Goal: Task Accomplishment & Management: Use online tool/utility

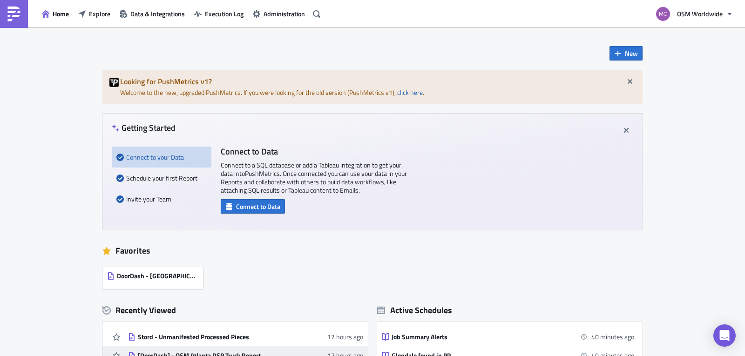
scroll to position [177, 0]
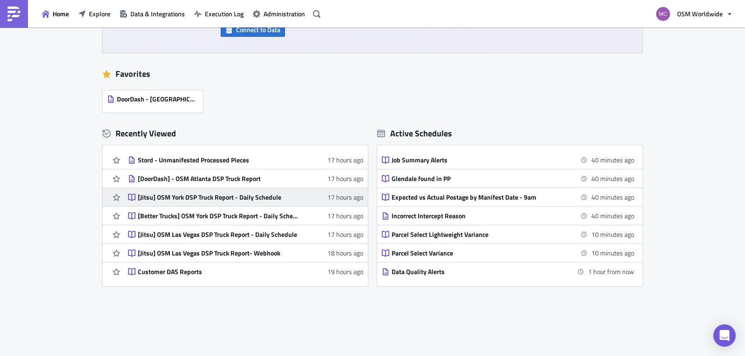
click at [218, 198] on div "[Jitsu] OSM York DSP Truck Report - Daily Schedule" at bounding box center [219, 197] width 163 height 8
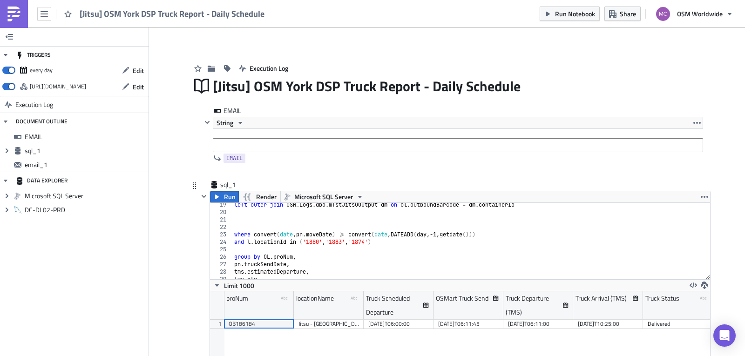
scroll to position [136, 0]
drag, startPoint x: 365, startPoint y: 241, endPoint x: 373, endPoint y: 244, distance: 8.8
click at [365, 241] on div "left outer join OSM_Logs . dbo . mfstJitsuOutput dm on ol . outboundBarcode = d…" at bounding box center [467, 246] width 471 height 91
click at [368, 241] on div "left outer join OSM_Logs . dbo . mfstJitsuOutput dm on ol . outboundBarcode = d…" at bounding box center [467, 246] width 471 height 91
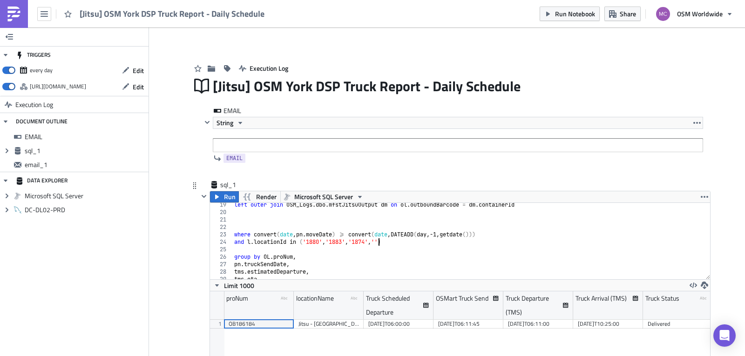
paste textarea "1875'"
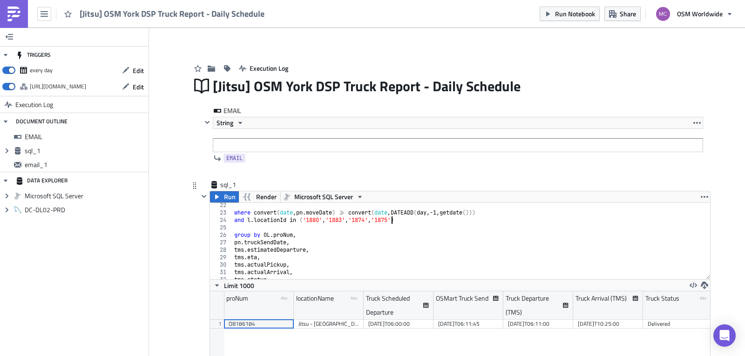
scroll to position [158, 0]
click at [219, 197] on button "Run" at bounding box center [224, 196] width 29 height 11
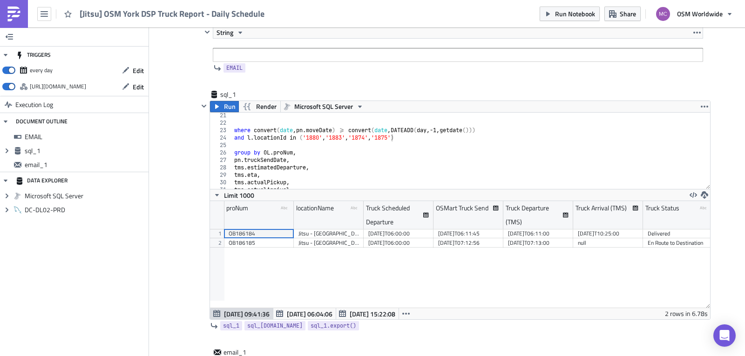
scroll to position [112, 0]
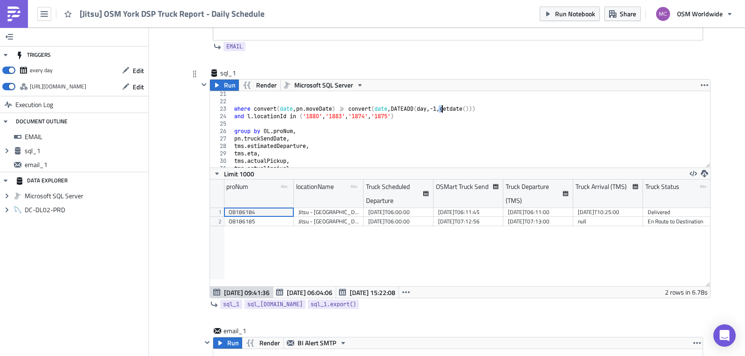
click at [437, 109] on div "where convert ( date , pn . moveDate ) >= convert ( date , DATEADD ( day , -1 ,…" at bounding box center [467, 135] width 471 height 91
click at [224, 86] on span "Run" at bounding box center [230, 85] width 12 height 11
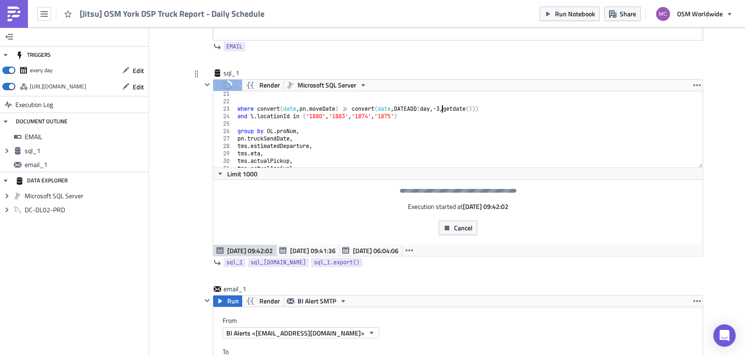
click at [440, 107] on div "where convert ( date , pn . moveDate ) >= convert ( date , DATEADD ( day , -3 ,…" at bounding box center [466, 135] width 460 height 91
drag, startPoint x: 437, startPoint y: 107, endPoint x: 442, endPoint y: 108, distance: 4.7
click at [442, 108] on div "where convert ( date , pn . moveDate ) >= convert ( date , DATEADD ( day , -3 ,…" at bounding box center [466, 135] width 460 height 91
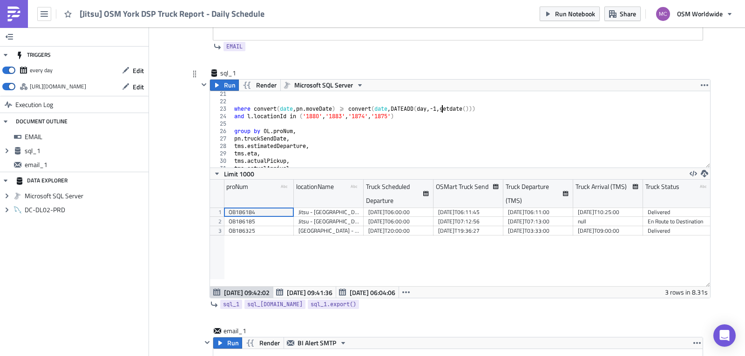
scroll to position [107, 500]
type textarea "where convert(date,pn.moveDate) >= convert(date,DATEADD(day,-1,getdate()))"
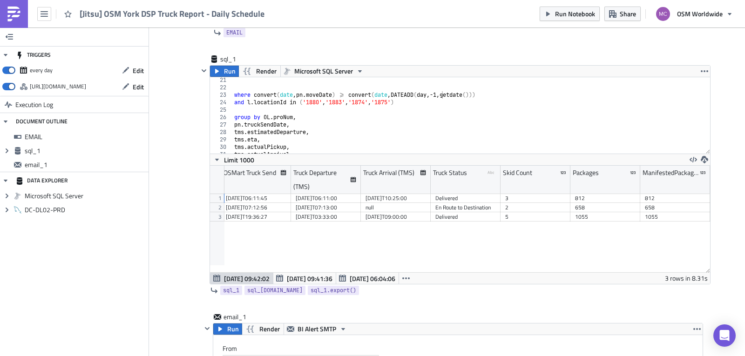
scroll to position [114, 0]
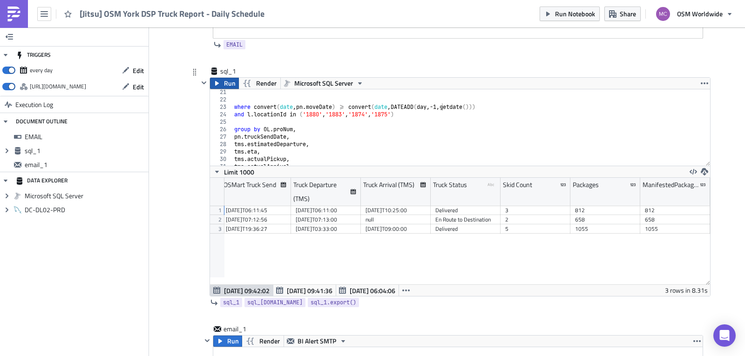
click at [228, 87] on span "Run" at bounding box center [230, 83] width 12 height 11
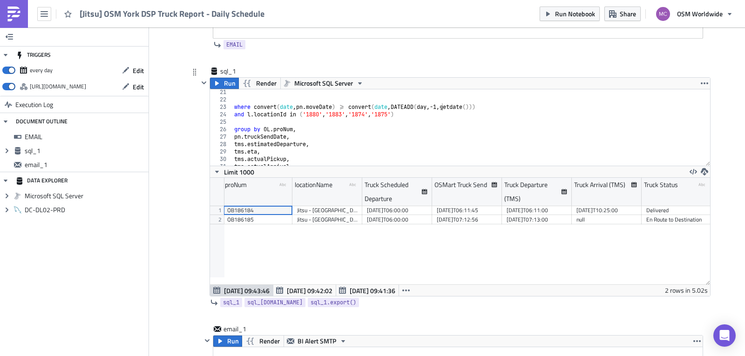
scroll to position [0, 0]
click at [524, 277] on div "proNum type-text Created with Sketch. locationName type-text Created with Sketc…" at bounding box center [460, 231] width 500 height 107
click at [129, 71] on icon "button" at bounding box center [125, 70] width 7 height 7
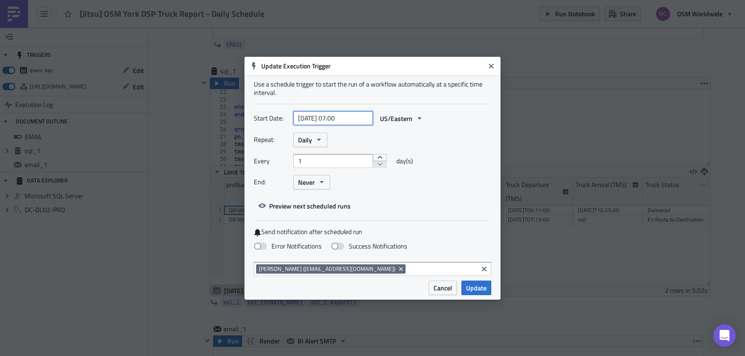
select select "8"
select select "2025"
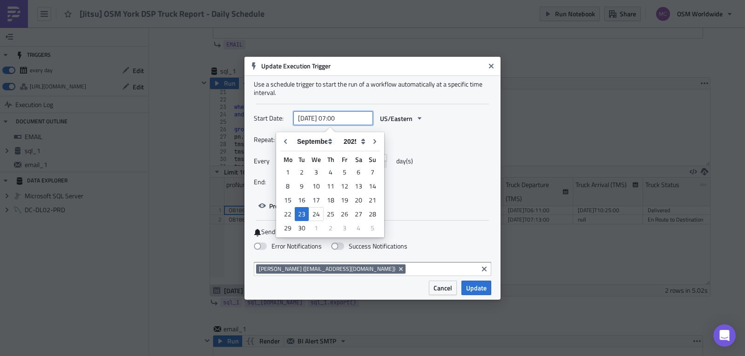
click at [341, 120] on input "[DATE] 07:00" at bounding box center [333, 118] width 80 height 14
type input "[DATE] 08:00"
click at [478, 289] on span "Update" at bounding box center [476, 288] width 20 height 10
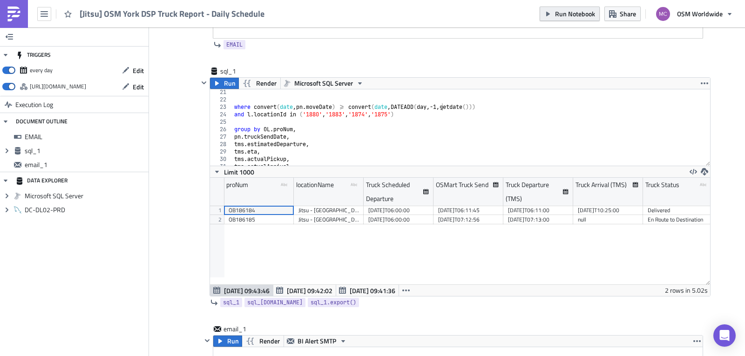
click at [580, 14] on span "Run Notebook" at bounding box center [575, 14] width 40 height 10
click at [18, 11] on img at bounding box center [14, 14] width 15 height 15
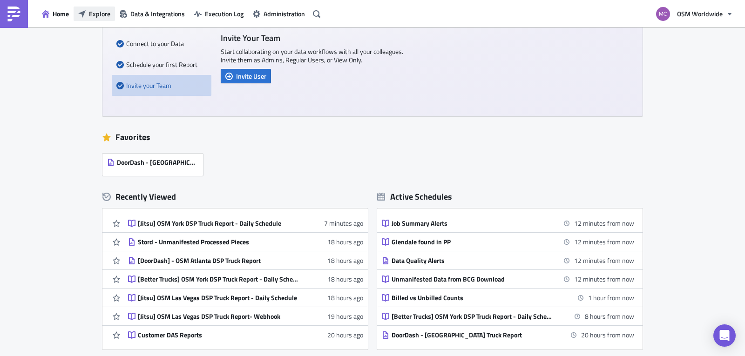
click at [101, 14] on span "Explore" at bounding box center [99, 14] width 21 height 10
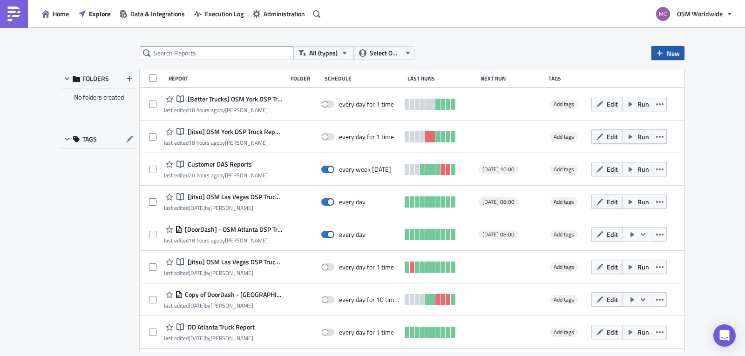
click at [675, 55] on span "New" at bounding box center [673, 53] width 13 height 10
click at [685, 92] on div "Notebook" at bounding box center [699, 90] width 62 height 9
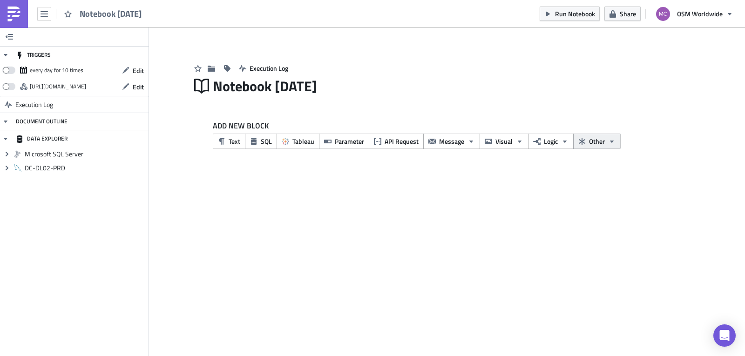
click at [592, 137] on span "Other" at bounding box center [597, 141] width 16 height 10
click at [614, 163] on div "ADD NEW BLOCK Text SQL Tableau Parameter API Request Message Visual Logic Other" at bounding box center [447, 138] width 512 height 64
click at [565, 142] on icon "button" at bounding box center [564, 141] width 7 height 7
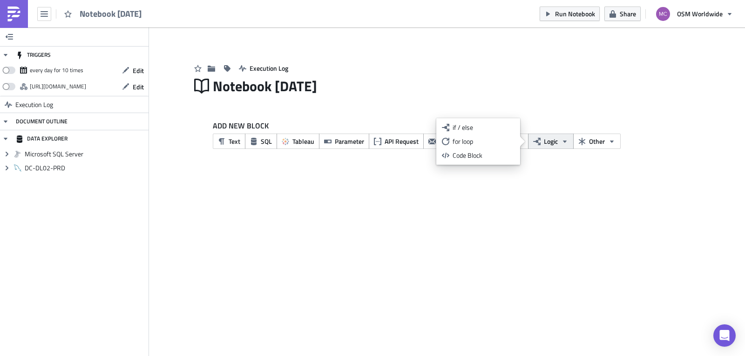
click at [565, 142] on icon "button" at bounding box center [564, 141] width 7 height 7
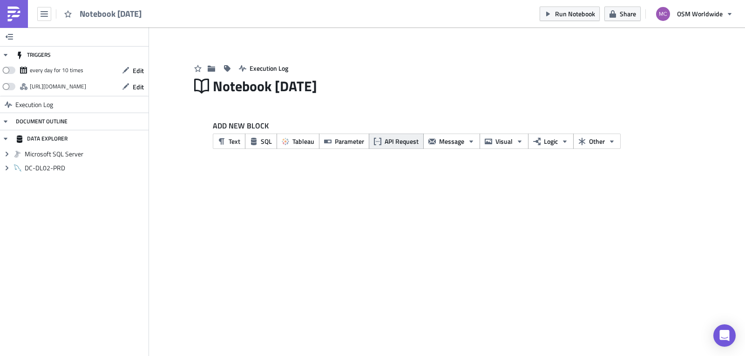
click at [392, 143] on span "API Request" at bounding box center [402, 141] width 34 height 10
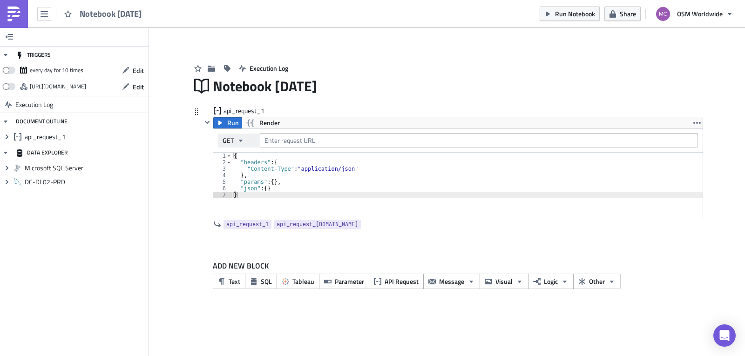
click at [233, 140] on span "GET" at bounding box center [228, 141] width 11 height 14
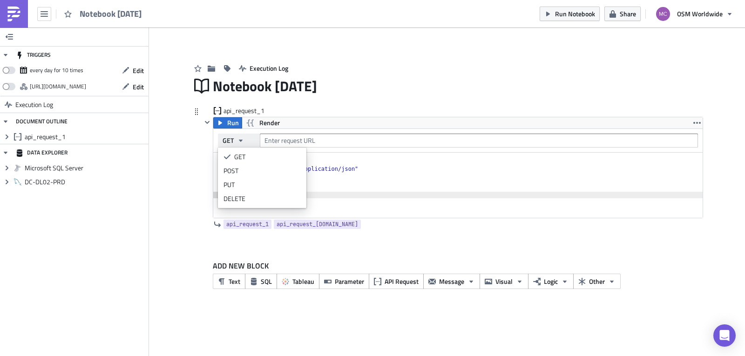
click at [237, 140] on button "GET" at bounding box center [239, 141] width 42 height 14
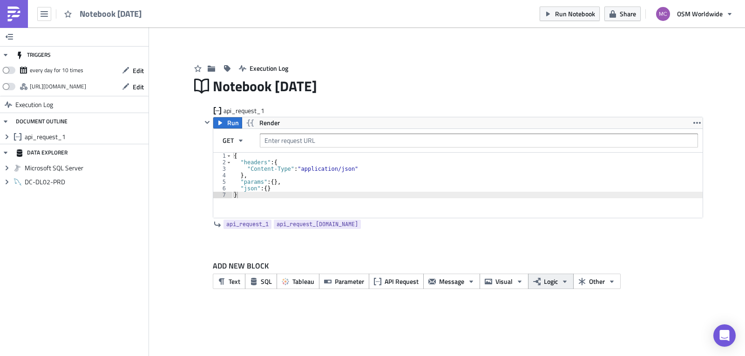
click at [559, 280] on button "Logic" at bounding box center [551, 281] width 46 height 15
click at [560, 280] on button "Logic" at bounding box center [551, 281] width 46 height 15
click at [43, 13] on icon "button" at bounding box center [44, 13] width 7 height 7
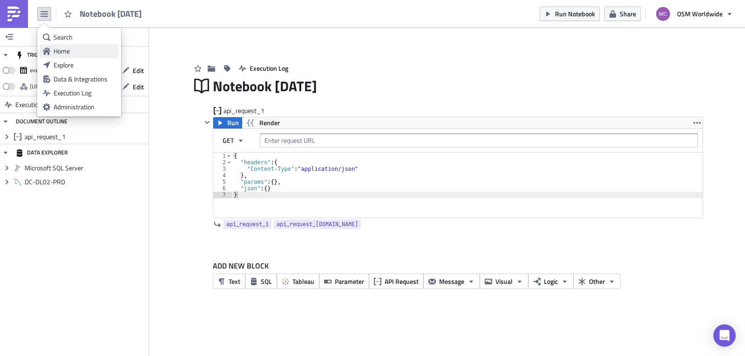
click at [74, 47] on div "Home" at bounding box center [85, 51] width 62 height 9
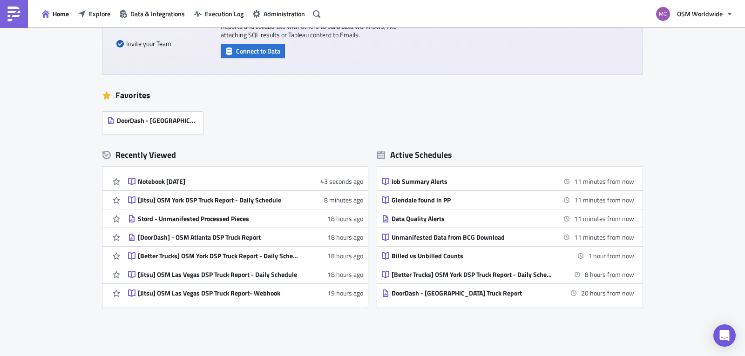
scroll to position [199, 0]
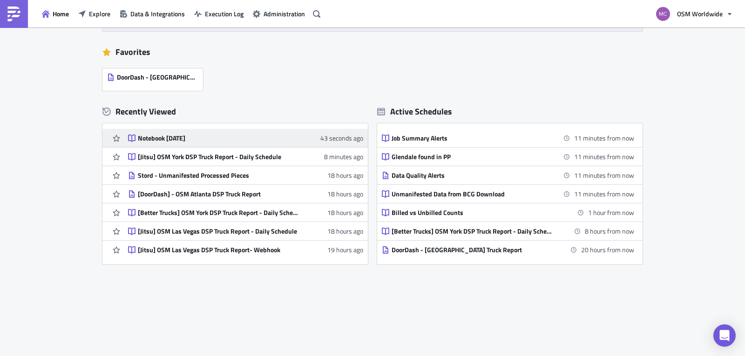
click at [180, 138] on div "Notebook [DATE]" at bounding box center [219, 138] width 163 height 8
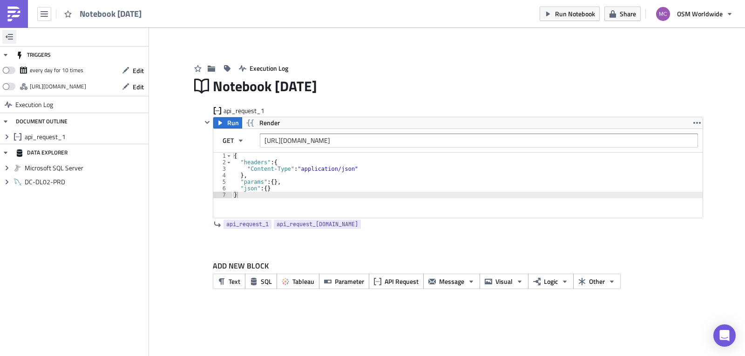
click at [10, 37] on icon "button" at bounding box center [9, 37] width 7 height 6
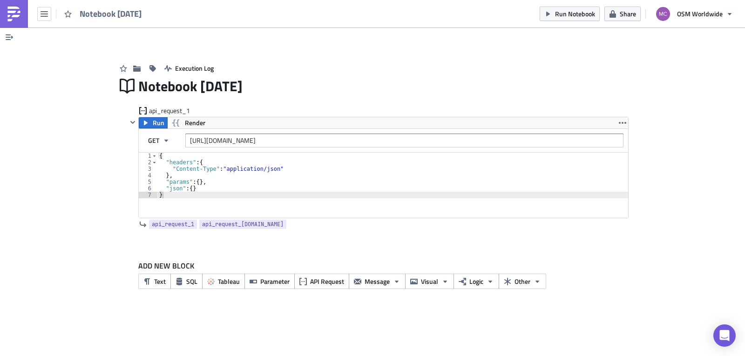
click at [10, 37] on icon "button" at bounding box center [9, 37] width 7 height 6
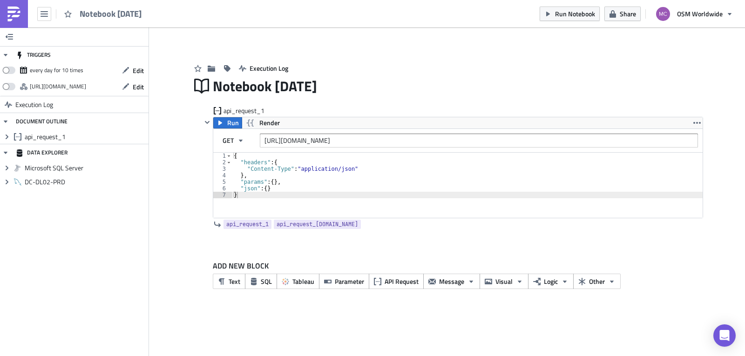
click at [142, 14] on span "Notebook [DATE]" at bounding box center [111, 13] width 63 height 11
click at [17, 13] on img at bounding box center [14, 14] width 15 height 15
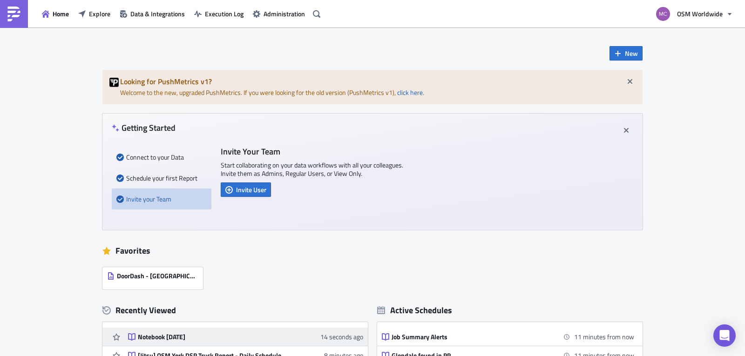
drag, startPoint x: 165, startPoint y: 337, endPoint x: 146, endPoint y: 336, distance: 19.6
click at [146, 336] on div "Notebook [DATE]" at bounding box center [219, 337] width 163 height 8
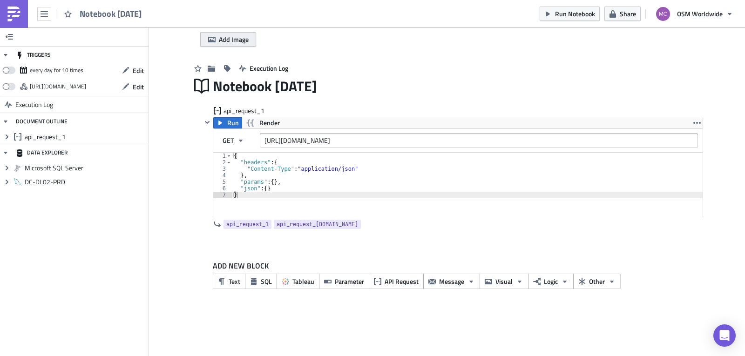
click at [238, 39] on span "Add Image" at bounding box center [234, 39] width 30 height 10
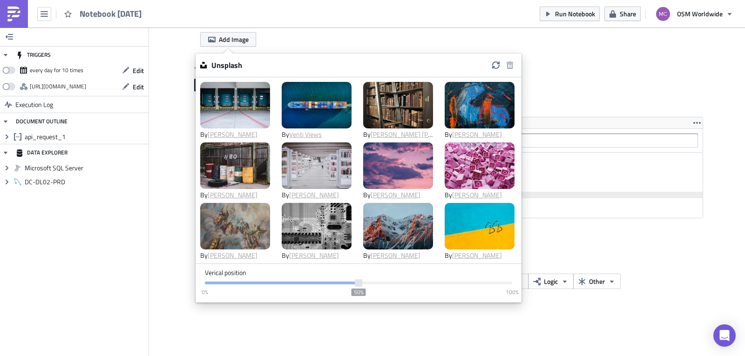
scroll to position [307, 0]
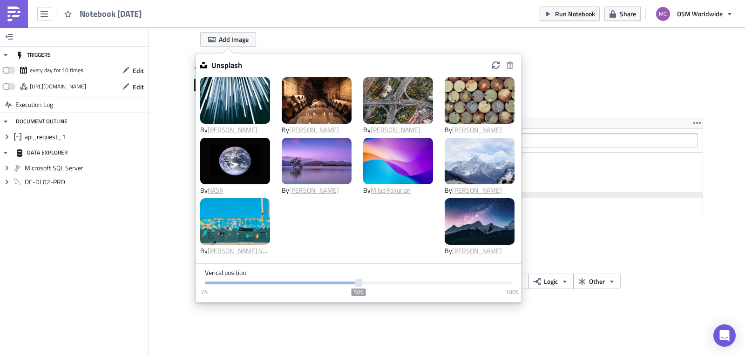
click at [392, 89] on img at bounding box center [398, 100] width 70 height 47
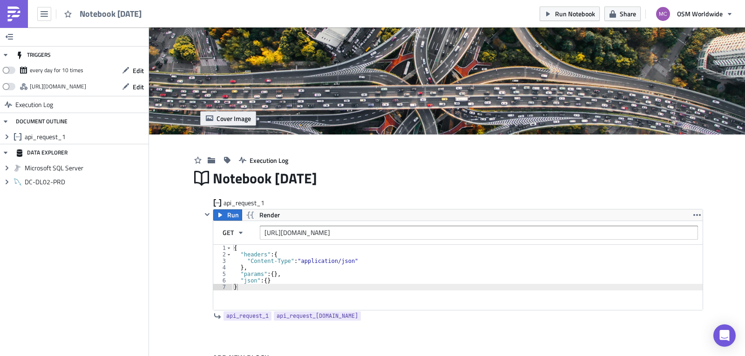
click at [240, 116] on span "Cover Image" at bounding box center [233, 119] width 34 height 10
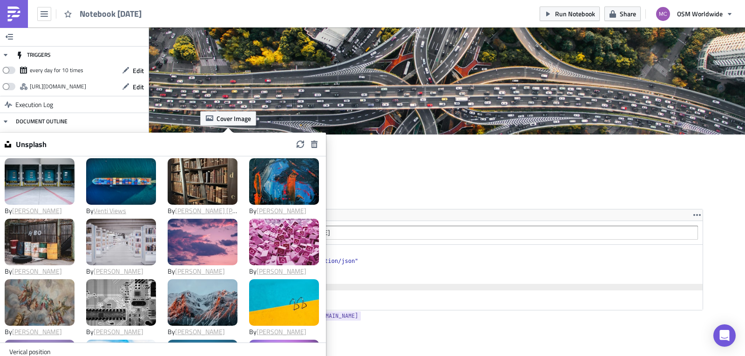
scroll to position [0, 0]
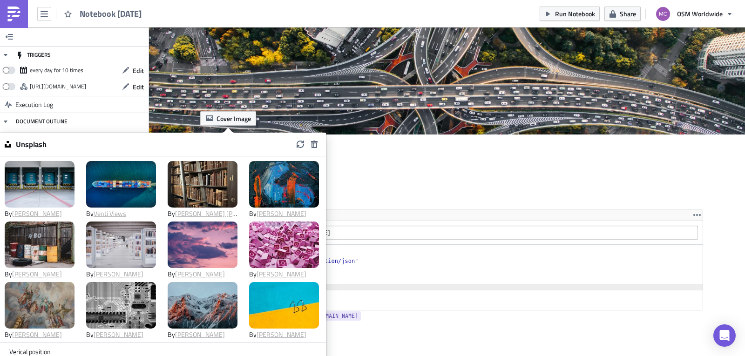
click at [27, 143] on h3 "Unsplash" at bounding box center [31, 144] width 40 height 10
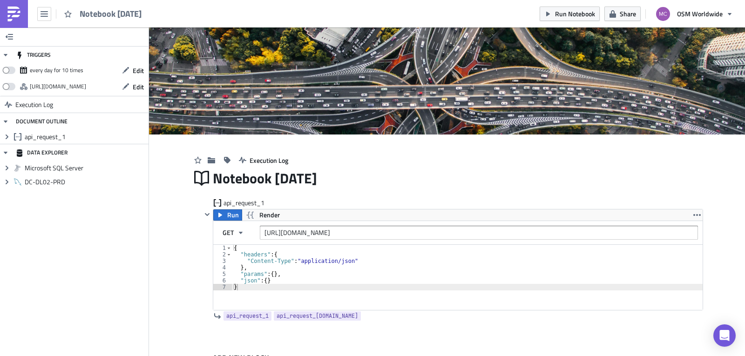
click at [446, 146] on div "Execution Log" at bounding box center [447, 151] width 512 height 33
click at [437, 70] on img at bounding box center [447, 80] width 596 height 107
click at [223, 122] on span "Cover Image" at bounding box center [233, 119] width 34 height 10
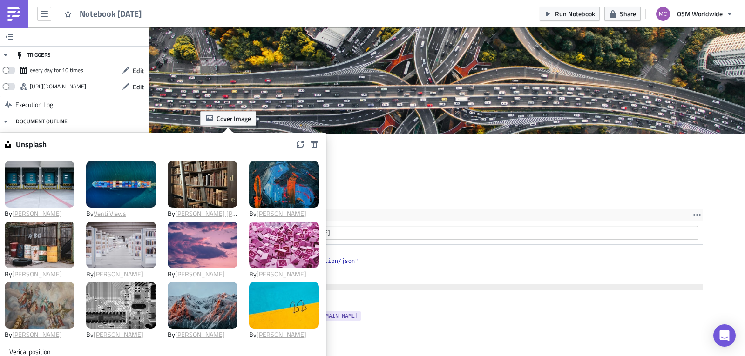
click at [111, 178] on img at bounding box center [121, 184] width 70 height 47
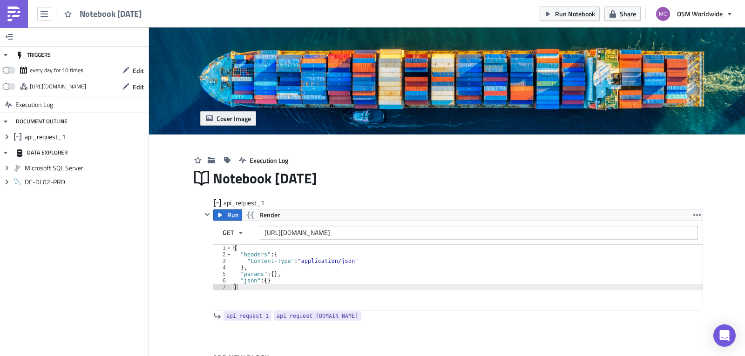
click at [225, 114] on span "Cover Image" at bounding box center [233, 119] width 34 height 10
click at [514, 131] on img at bounding box center [447, 80] width 596 height 107
click at [693, 214] on icon "button" at bounding box center [696, 214] width 7 height 7
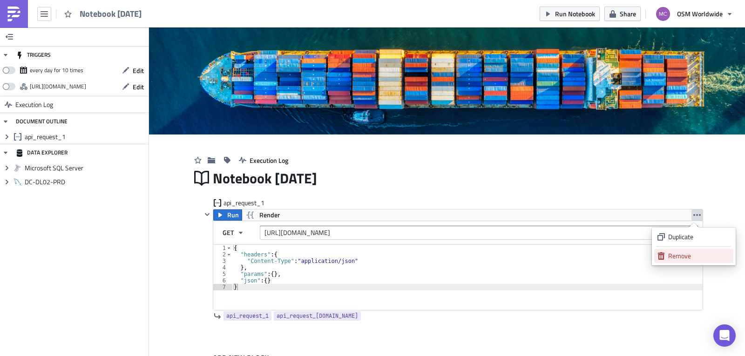
click at [678, 257] on div "Remove" at bounding box center [699, 255] width 62 height 9
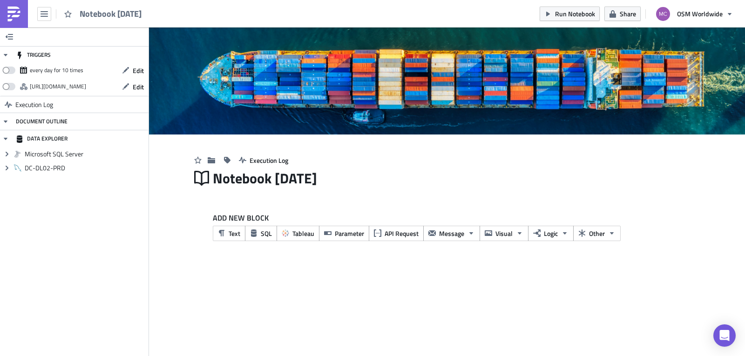
click at [18, 18] on img at bounding box center [14, 14] width 15 height 15
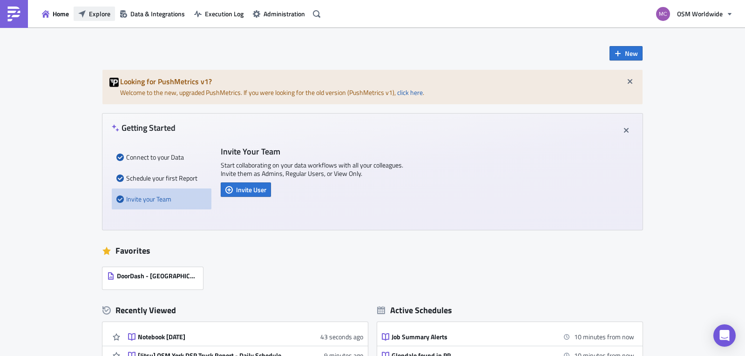
click at [96, 16] on span "Explore" at bounding box center [99, 14] width 21 height 10
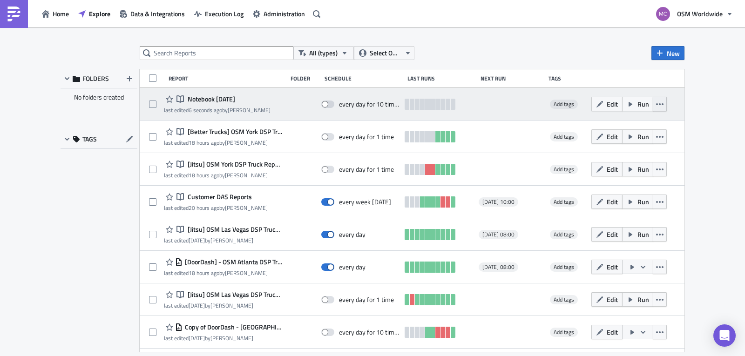
click at [656, 108] on icon "button" at bounding box center [659, 104] width 7 height 7
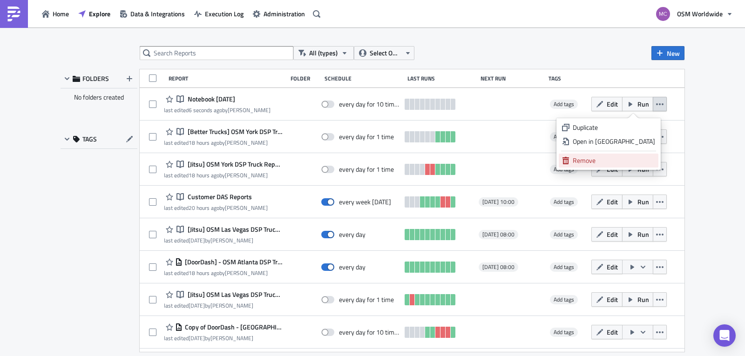
click at [622, 159] on div "Remove" at bounding box center [614, 160] width 82 height 9
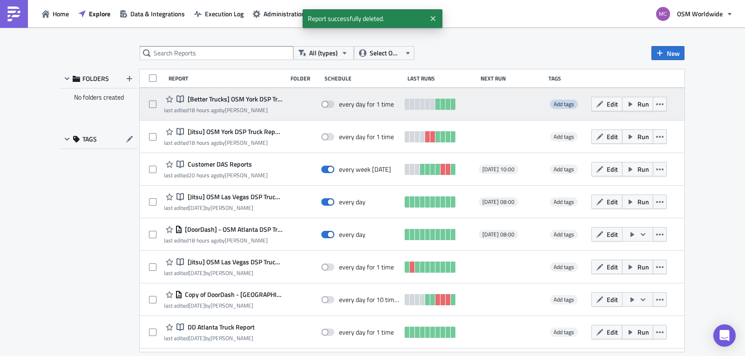
click at [560, 103] on span "Add tags" at bounding box center [564, 104] width 20 height 9
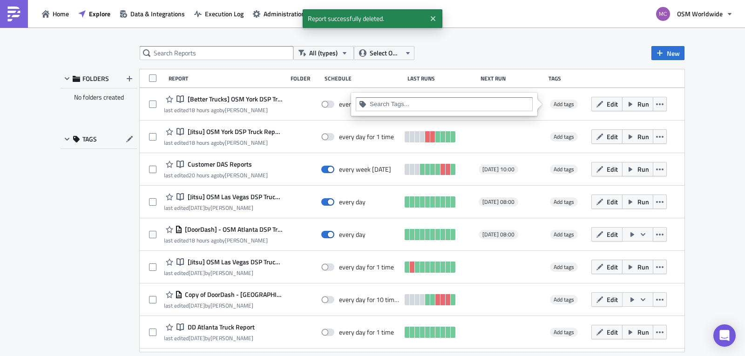
click at [431, 104] on input at bounding box center [450, 104] width 160 height 9
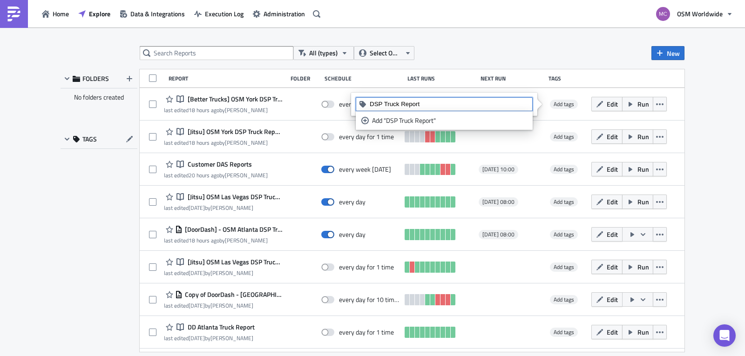
type input "DSP Truck Report"
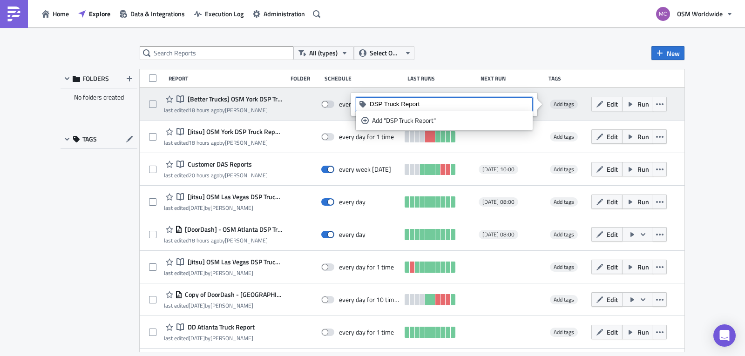
drag, startPoint x: 434, startPoint y: 119, endPoint x: 443, endPoint y: 119, distance: 9.3
click at [434, 119] on div "Add "DSP Truck Report"" at bounding box center [449, 120] width 155 height 9
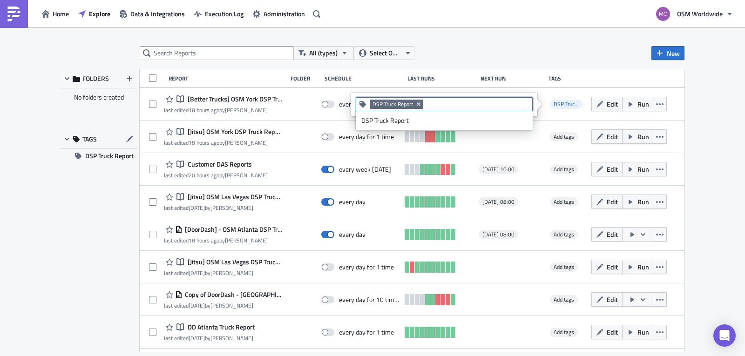
click at [724, 141] on div "All (types) Select Owner New FOLDERS No folders created TAGS DSP Truck Report R…" at bounding box center [372, 192] width 745 height 330
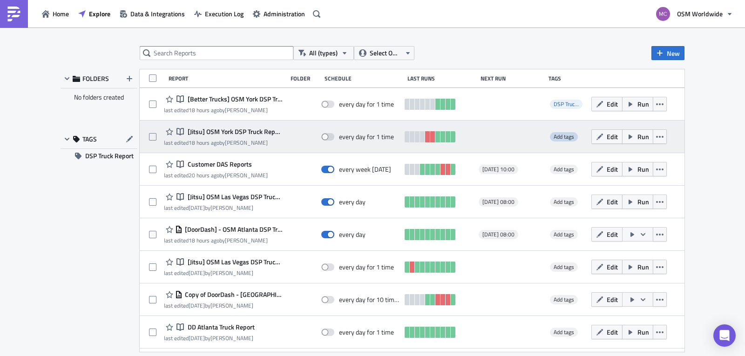
click at [558, 137] on span "Add tags" at bounding box center [564, 136] width 20 height 9
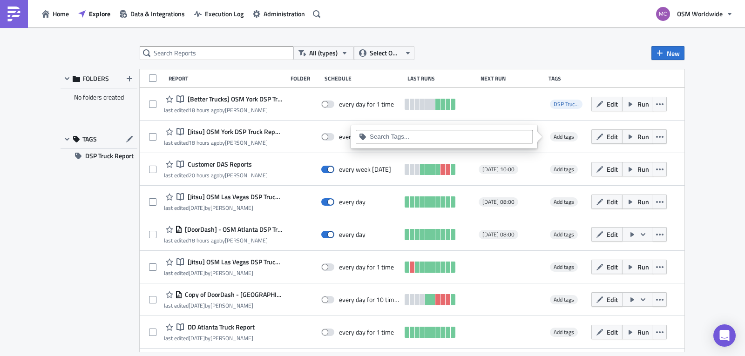
click at [496, 137] on input at bounding box center [450, 136] width 160 height 9
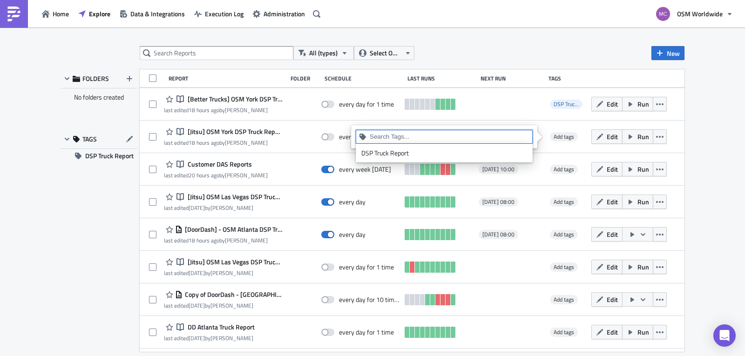
paste input "DSP Truck Report"
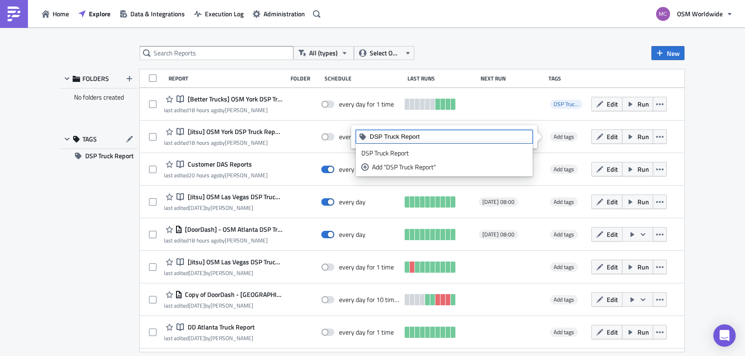
type input "DSP Truck Report"
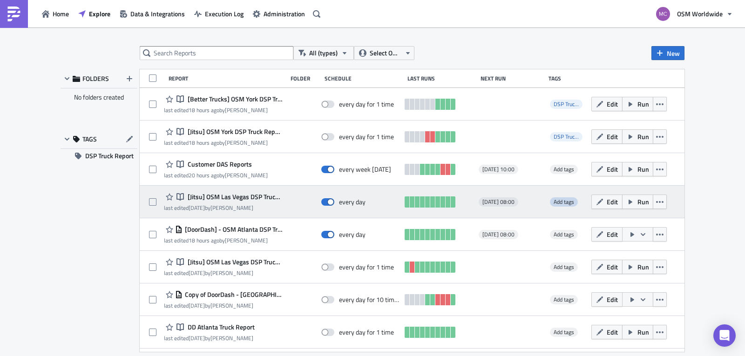
click at [566, 200] on span "Add tags" at bounding box center [564, 201] width 20 height 9
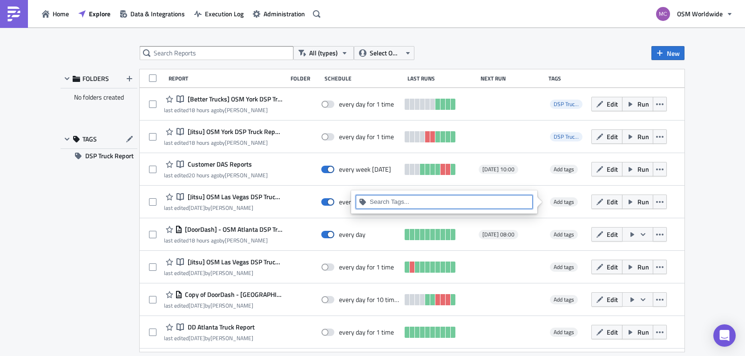
click at [442, 201] on input at bounding box center [450, 201] width 160 height 9
paste input "DSP Truck Report"
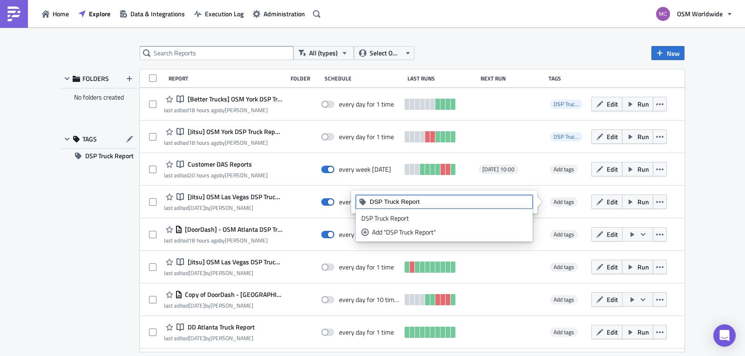
type input "DSP Truck Report"
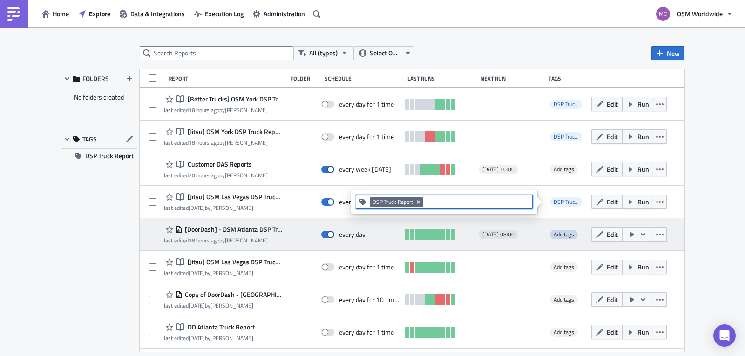
click at [559, 237] on span "Add tags" at bounding box center [564, 234] width 20 height 9
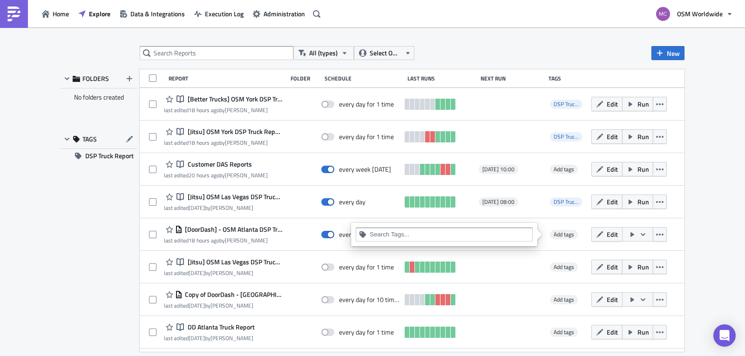
click at [480, 230] on div at bounding box center [444, 235] width 177 height 14
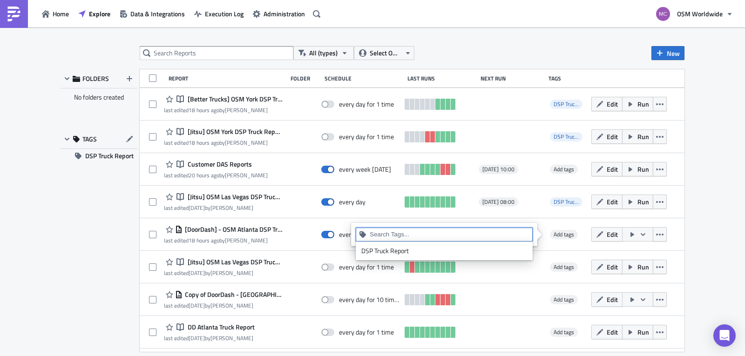
paste input "DSP Truck Report"
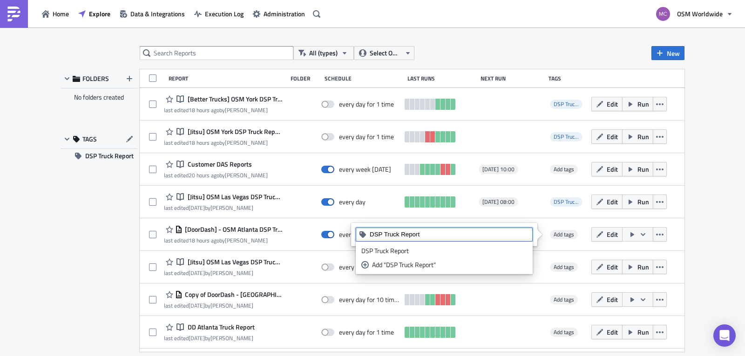
type input "DSP Truck Report"
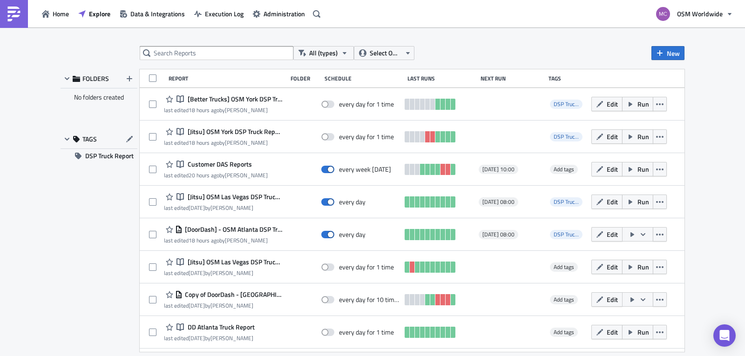
click at [727, 155] on div "All (types) Select Owner New FOLDERS No folders created TAGS DSP Truck Report R…" at bounding box center [372, 192] width 745 height 330
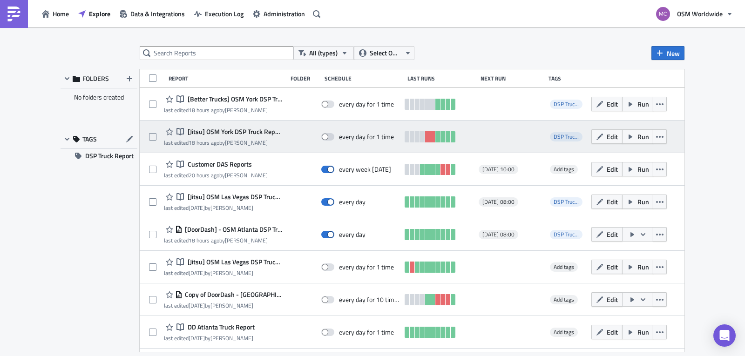
click at [254, 129] on span "[Jitsu] OSM York DSP Truck Report - Daily Schedule" at bounding box center [233, 132] width 97 height 8
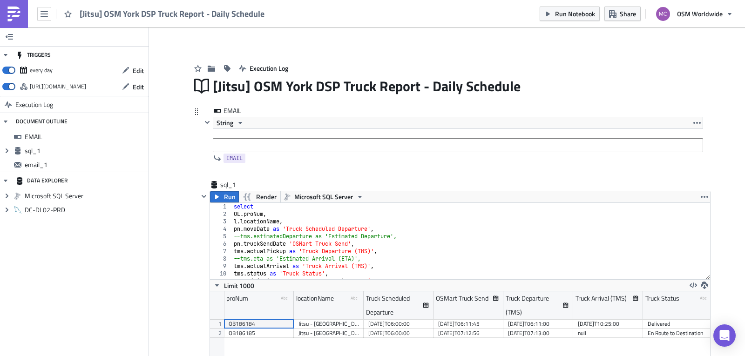
scroll to position [107, 500]
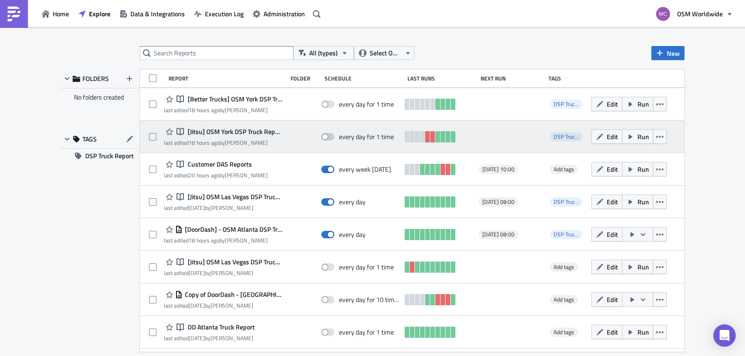
click at [326, 138] on span at bounding box center [327, 136] width 13 height 7
click at [326, 138] on input "checkbox" at bounding box center [326, 137] width 6 height 6
checkbox input "true"
click at [365, 137] on div "every day for 1 time" at bounding box center [366, 137] width 55 height 8
click at [230, 133] on span "[Jitsu] OSM York DSP Truck Report - Daily Schedule" at bounding box center [233, 132] width 97 height 8
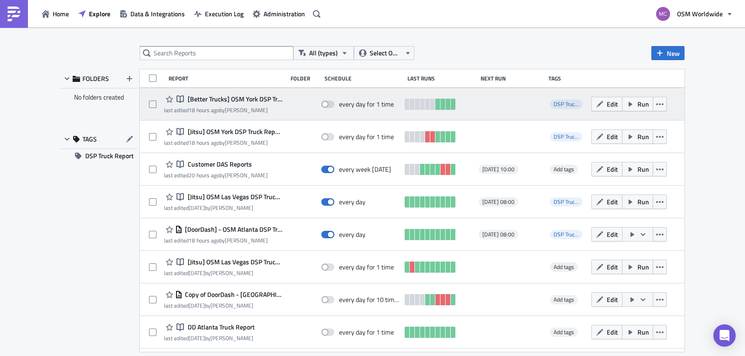
click at [221, 100] on span "[Better Trucks] OSM York DSP Truck Report - Daily Schedule" at bounding box center [233, 99] width 97 height 8
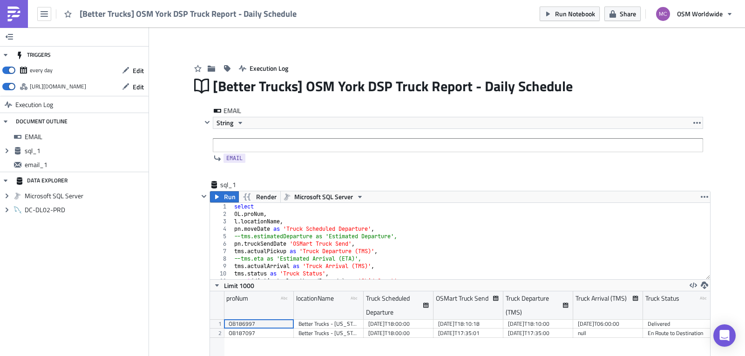
drag, startPoint x: 204, startPoint y: 100, endPoint x: 201, endPoint y: 96, distance: 4.9
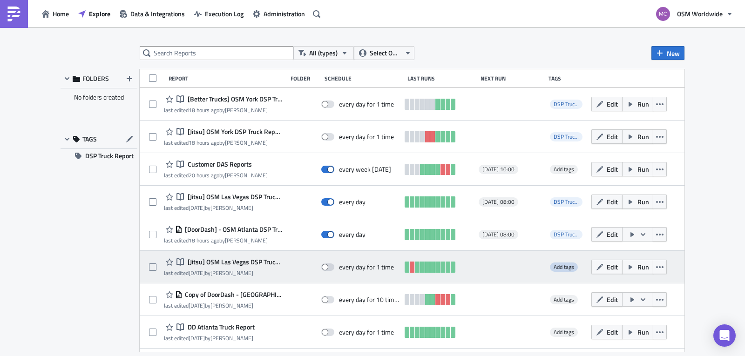
click at [565, 265] on span "Add tags" at bounding box center [564, 267] width 20 height 9
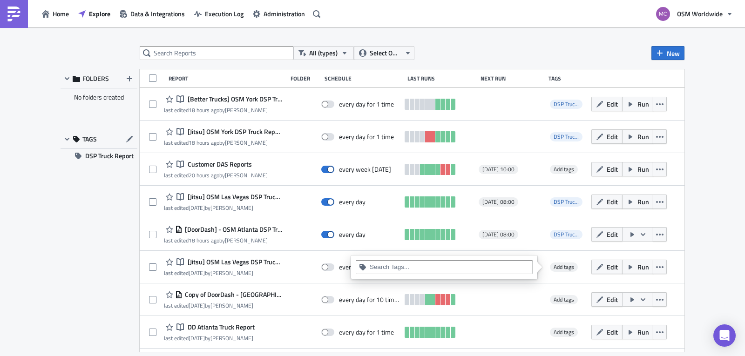
drag, startPoint x: 392, startPoint y: 262, endPoint x: 397, endPoint y: 270, distance: 9.7
click at [393, 264] on div at bounding box center [444, 267] width 177 height 14
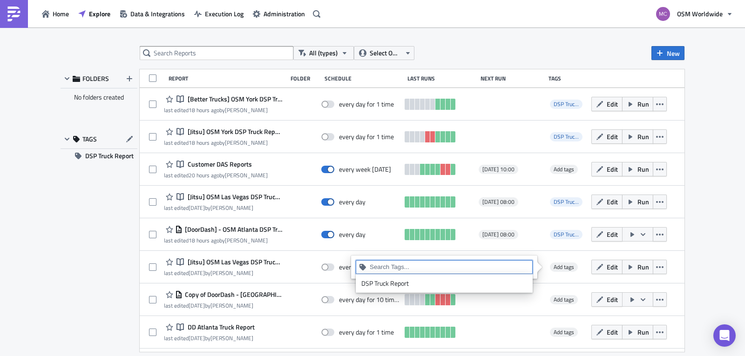
click at [397, 270] on input at bounding box center [450, 267] width 160 height 9
paste input "DSP Truck Report"
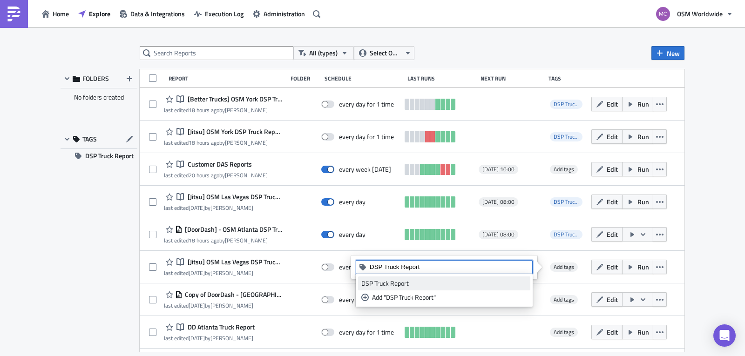
type input "DSP Truck Report"
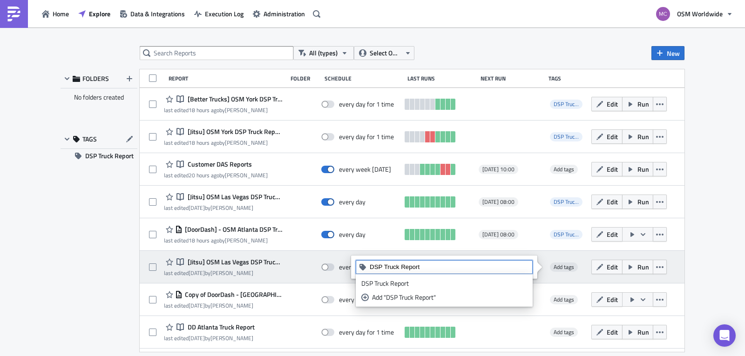
drag, startPoint x: 396, startPoint y: 284, endPoint x: 403, endPoint y: 281, distance: 7.5
click at [396, 284] on div "DSP Truck Report" at bounding box center [444, 283] width 166 height 9
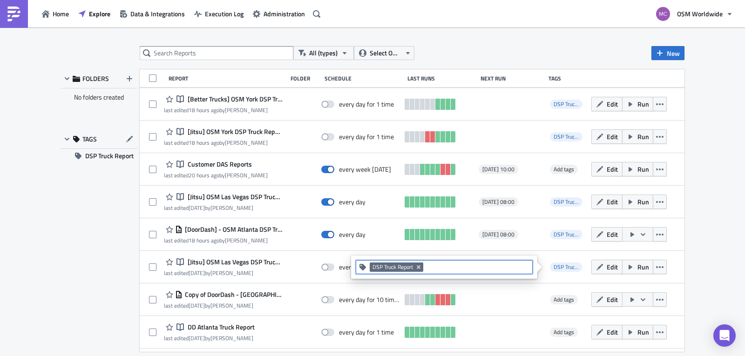
click at [710, 240] on div "All (types) Select Owner New FOLDERS No folders created TAGS DSP Truck Report R…" at bounding box center [372, 192] width 745 height 330
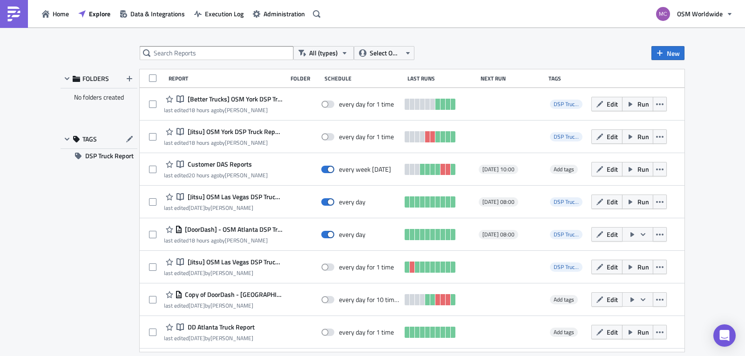
drag, startPoint x: 689, startPoint y: 180, endPoint x: 691, endPoint y: 231, distance: 50.8
click at [691, 231] on div "All (types) Select Owner New FOLDERS No folders created TAGS DSP Truck Report R…" at bounding box center [372, 192] width 745 height 330
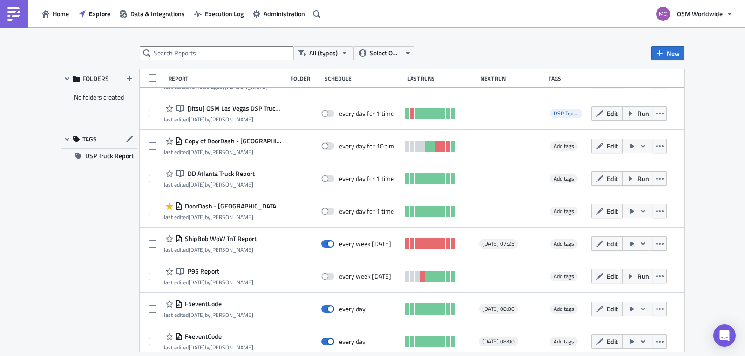
scroll to position [156, 0]
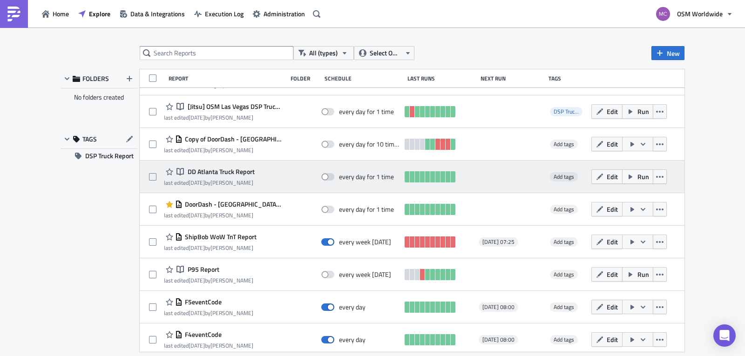
click at [226, 172] on span "DD Atlanta Truck Report" at bounding box center [219, 172] width 69 height 8
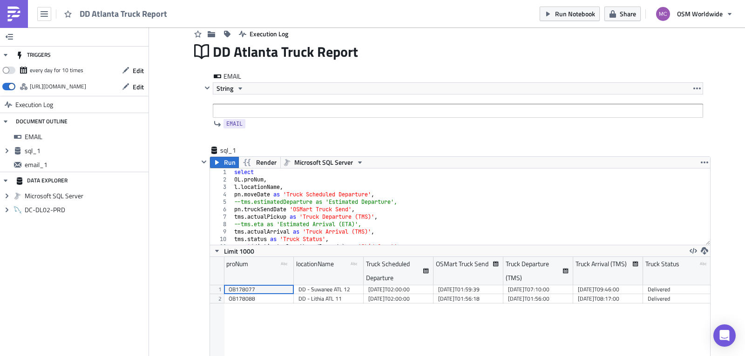
scroll to position [18, 0]
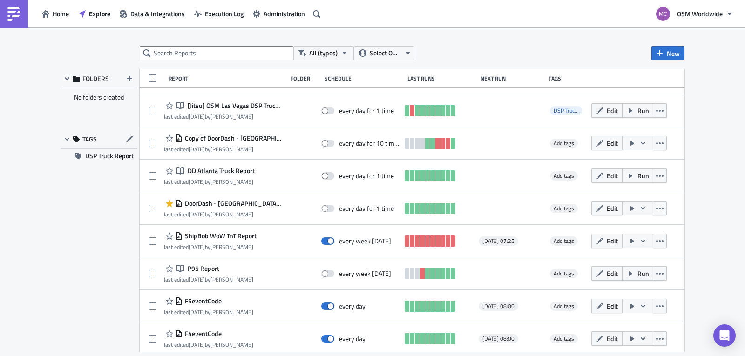
scroll to position [158, 0]
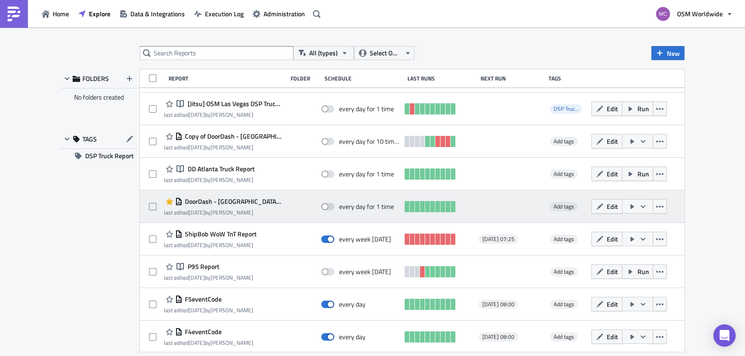
click at [236, 202] on span "DoorDash - [GEOGRAPHIC_DATA] Truck Report" at bounding box center [233, 201] width 100 height 8
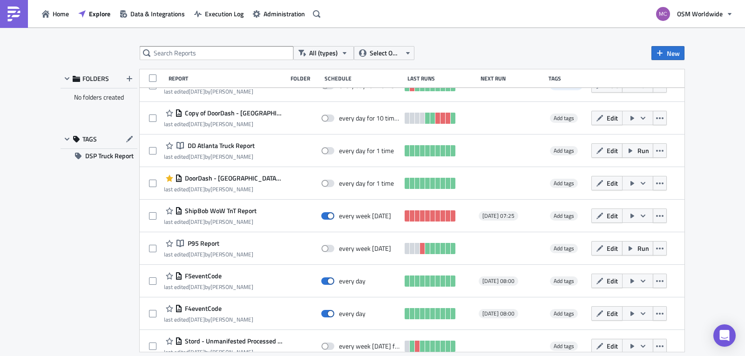
scroll to position [184, 0]
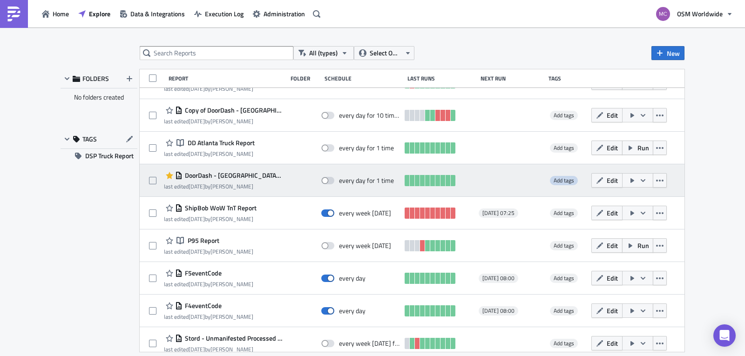
click at [554, 180] on span "Add tags" at bounding box center [564, 180] width 20 height 9
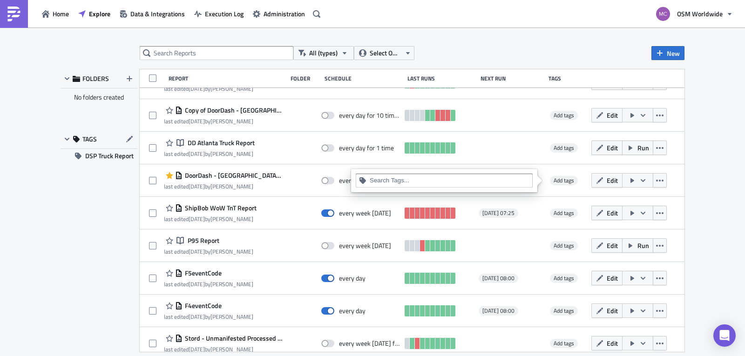
drag, startPoint x: 447, startPoint y: 190, endPoint x: 442, endPoint y: 186, distance: 6.6
click at [447, 189] on div at bounding box center [444, 180] width 186 height 23
click at [441, 183] on input at bounding box center [450, 180] width 160 height 9
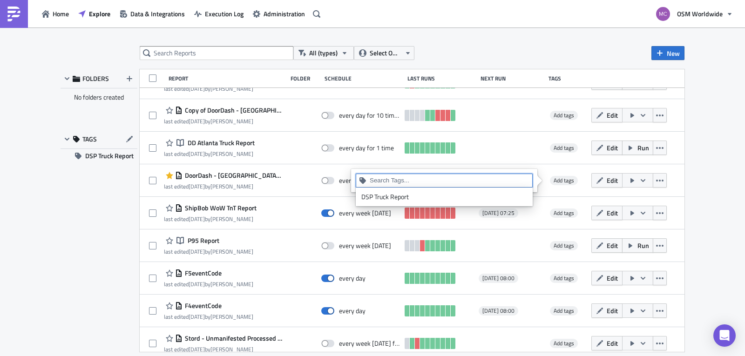
paste input "DSP Truck Report"
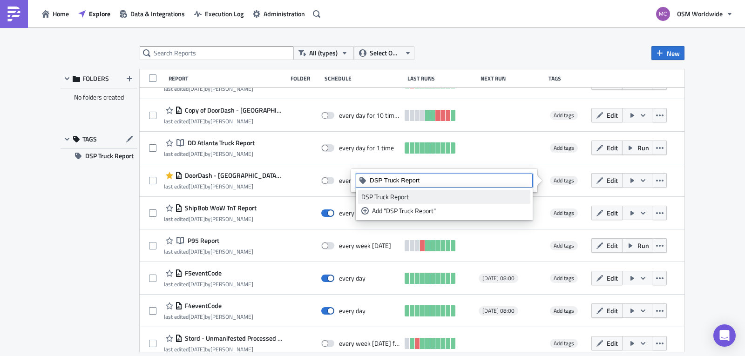
type input "DSP Truck Report"
click at [433, 201] on div "DSP Truck Report" at bounding box center [444, 196] width 166 height 9
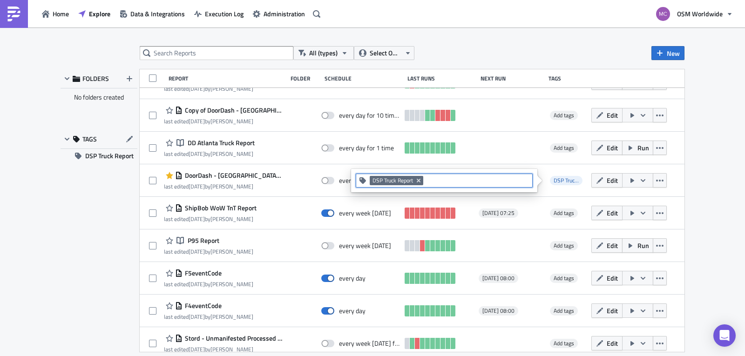
click at [725, 172] on div "All (types) Select Owner New FOLDERS No folders created TAGS DSP Truck Report R…" at bounding box center [372, 192] width 745 height 330
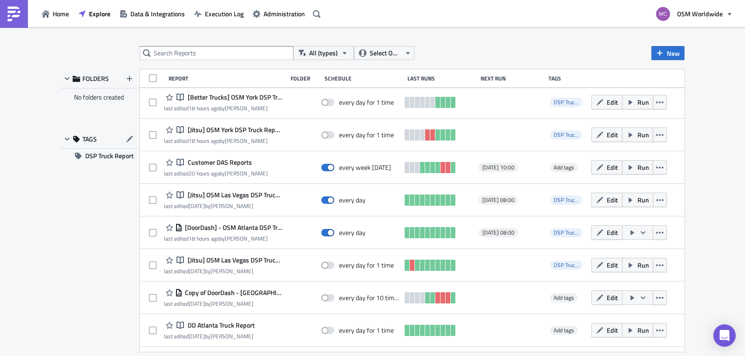
scroll to position [0, 0]
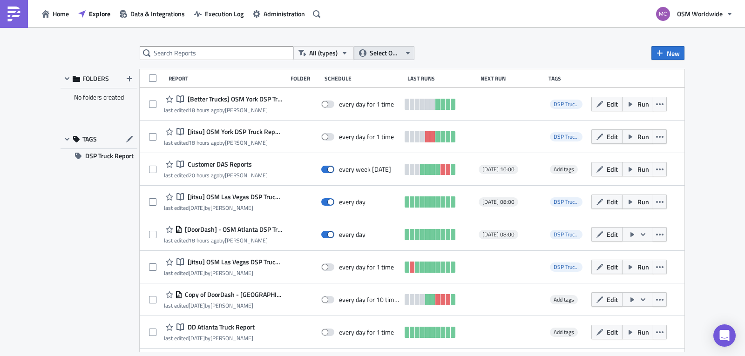
click at [385, 51] on span "Select Owner" at bounding box center [385, 53] width 31 height 10
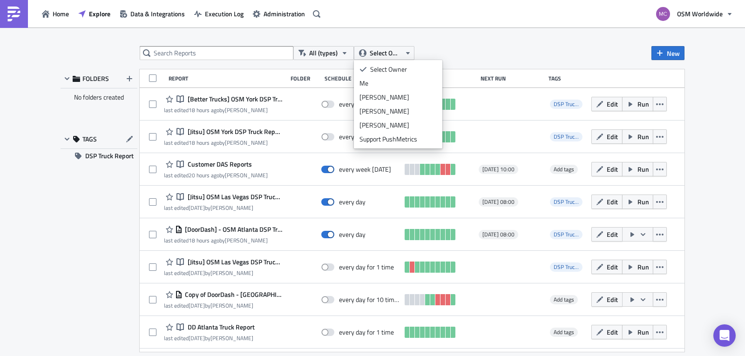
click at [448, 52] on div "All (types) Select Owner New" at bounding box center [412, 53] width 545 height 14
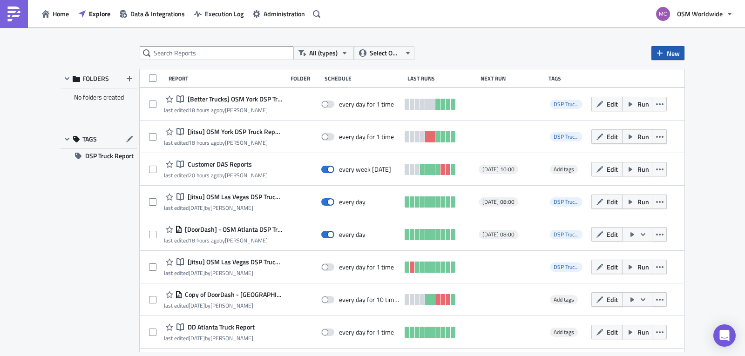
click at [659, 54] on icon "button" at bounding box center [659, 52] width 7 height 7
click at [591, 48] on div "All (types) Select Owner New" at bounding box center [412, 53] width 545 height 14
click at [54, 15] on span "Home" at bounding box center [61, 14] width 16 height 10
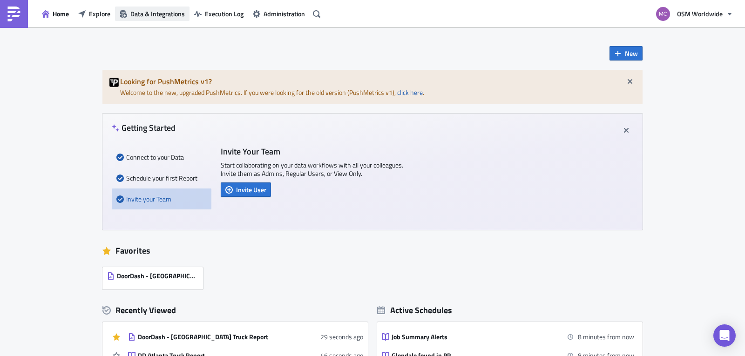
click at [162, 13] on span "Data & Integrations" at bounding box center [157, 14] width 54 height 10
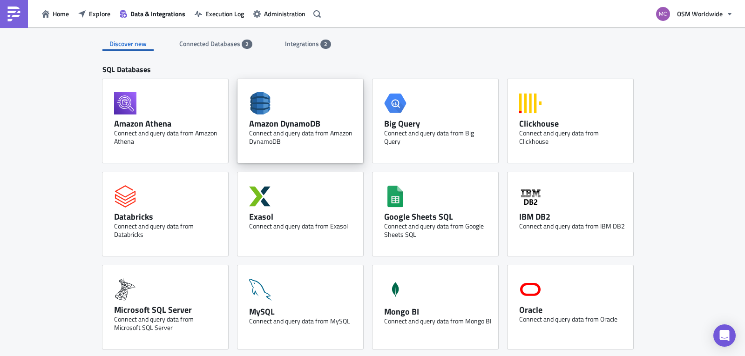
click at [327, 110] on div "Amazon DynamoDB Connect and query data from Amazon DynamoDB" at bounding box center [300, 121] width 126 height 84
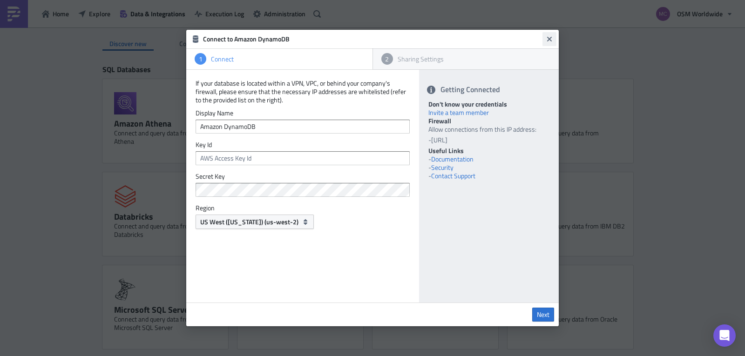
click at [552, 40] on icon "Close" at bounding box center [549, 38] width 7 height 7
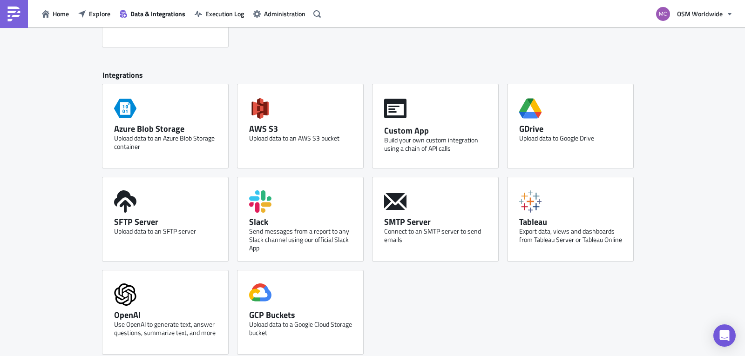
scroll to position [494, 0]
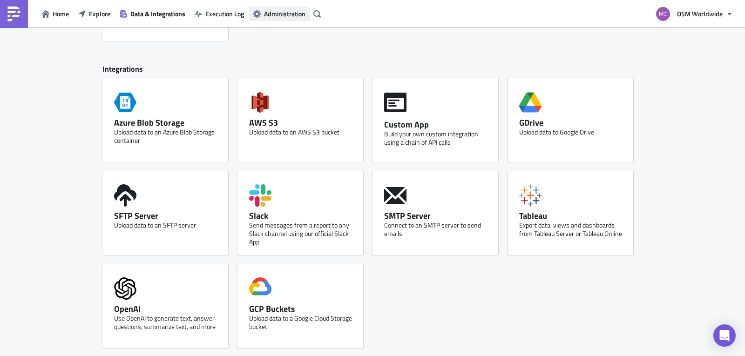
click at [284, 12] on span "Administration" at bounding box center [284, 14] width 41 height 10
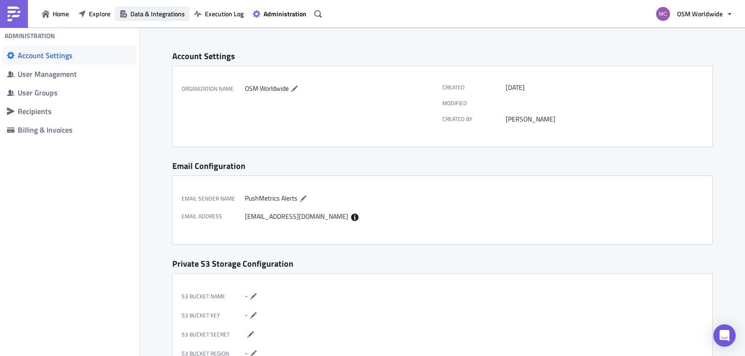
click at [151, 11] on span "Data & Integrations" at bounding box center [157, 14] width 54 height 10
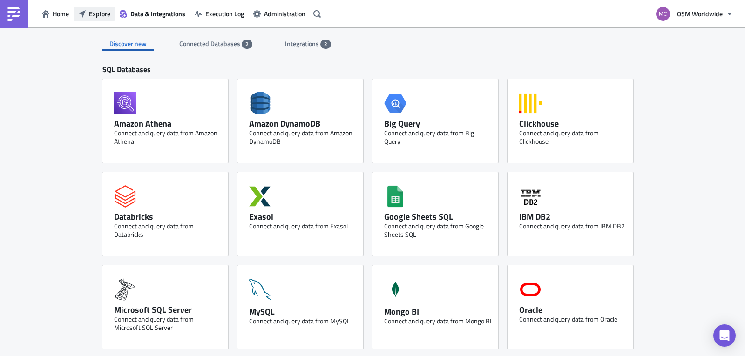
click at [92, 14] on span "Explore" at bounding box center [99, 14] width 21 height 10
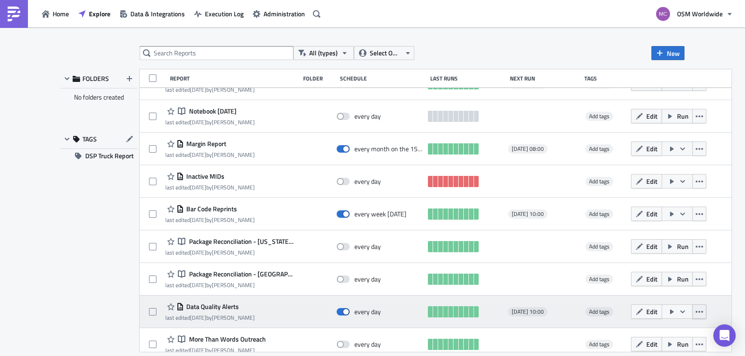
scroll to position [701, 0]
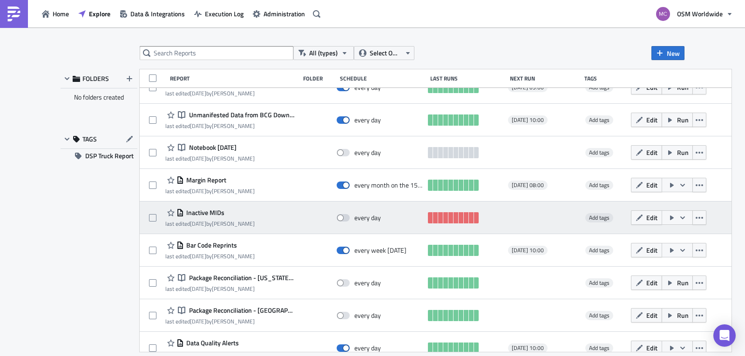
click at [212, 214] on span "Inactive MIDs" at bounding box center [204, 213] width 41 height 8
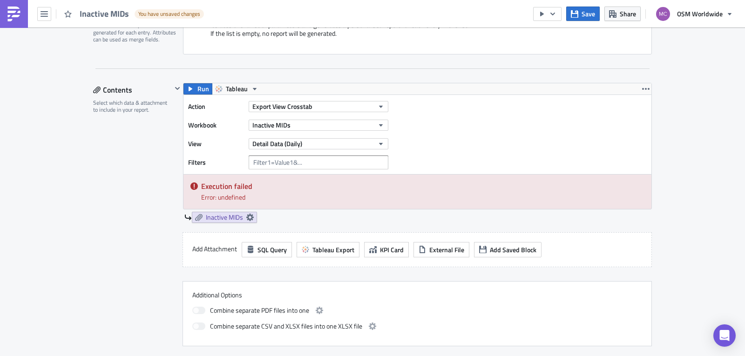
scroll to position [250, 0]
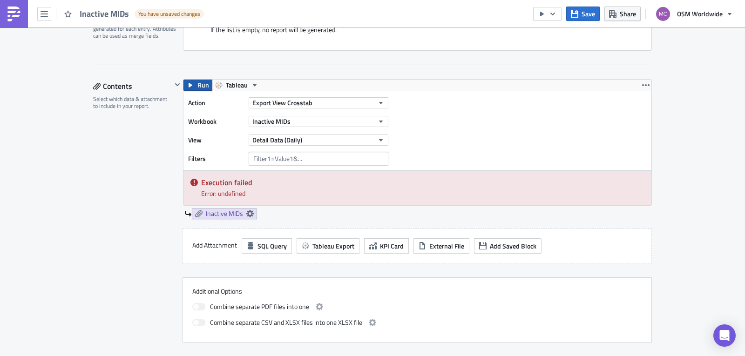
click at [193, 87] on button "Run" at bounding box center [197, 85] width 29 height 11
click at [303, 157] on input "text" at bounding box center [319, 159] width 140 height 14
click at [560, 128] on div "Action Export View Crosstab Workbook Inactive MIDs View Detail Data (Daily) Fil…" at bounding box center [417, 130] width 468 height 79
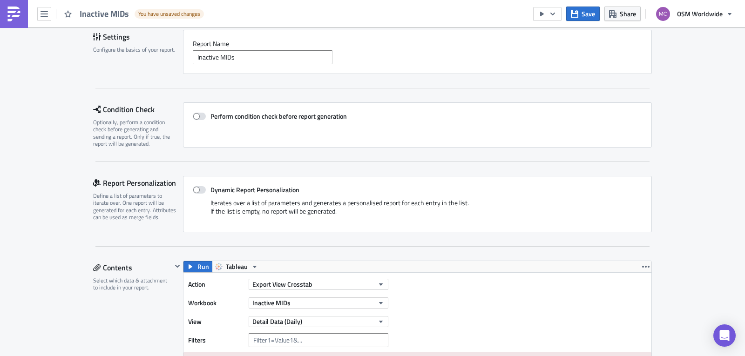
scroll to position [0, 0]
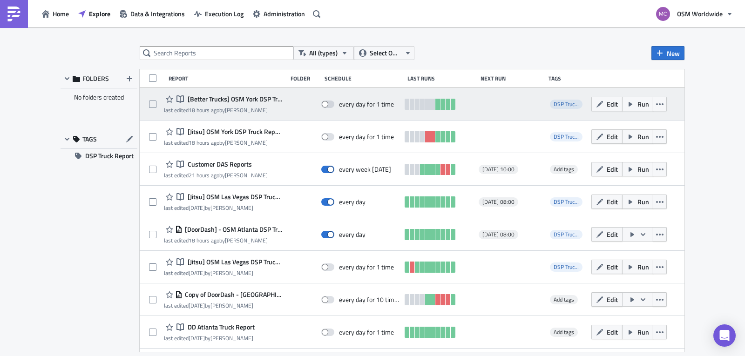
click at [235, 101] on span "[Better Trucks] OSM York DSP Truck Report - Daily Schedule" at bounding box center [233, 99] width 97 height 8
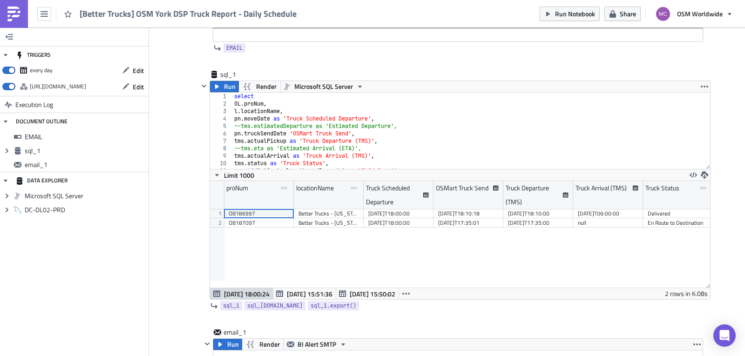
scroll to position [100, 0]
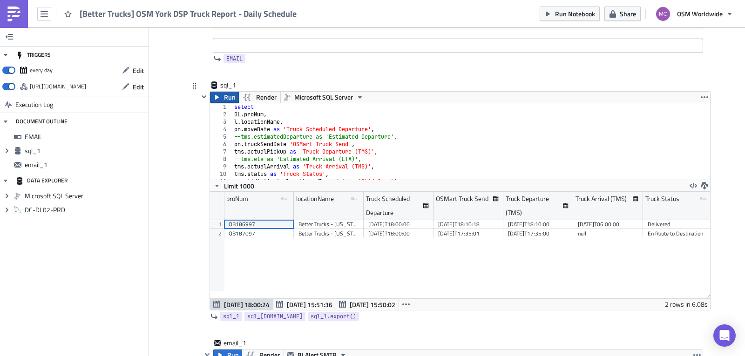
click at [214, 100] on icon "button" at bounding box center [216, 97] width 7 height 7
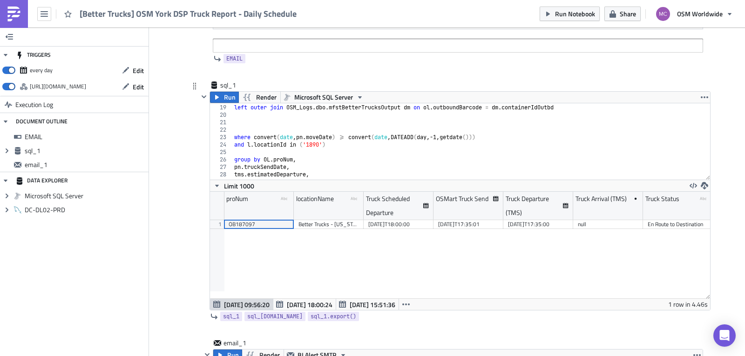
scroll to position [122, 0]
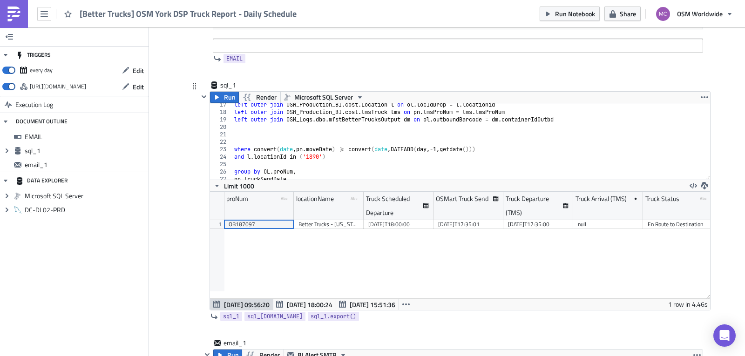
click at [548, 138] on div "left outer join OSM_Production_BI . cost . Location l on ol . locIdDrop = l . l…" at bounding box center [467, 146] width 471 height 91
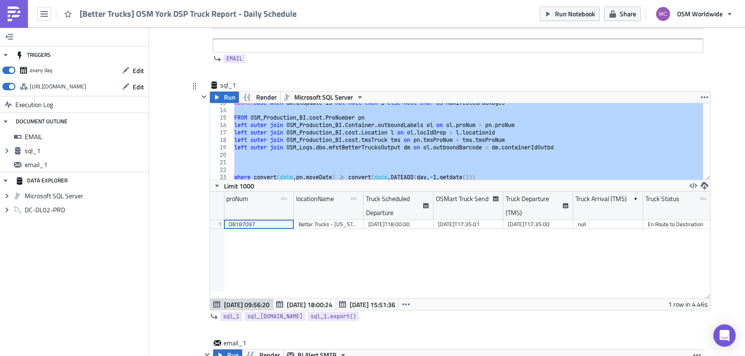
scroll to position [83, 0]
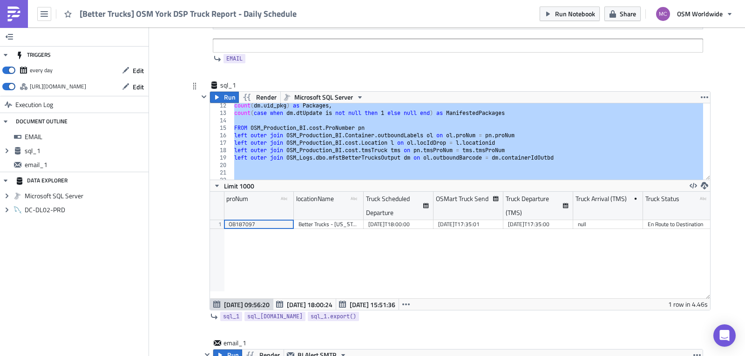
click at [545, 155] on div "count ( dm . uid_pkg ) as Packages , count ( case when dm . dtUpdate is not nul…" at bounding box center [467, 141] width 471 height 76
type textarea "left outer join OSM_Logs.dbo.mfstBetterTrucksOutput dm on ol.outboundBarcode = …"
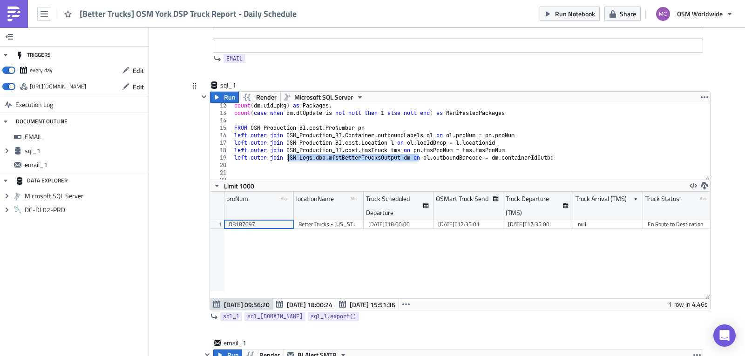
drag, startPoint x: 416, startPoint y: 156, endPoint x: 283, endPoint y: 160, distance: 132.7
click at [283, 160] on div "count ( dm . uid_pkg ) as Packages , count ( case when dm . dtUpdate is not nul…" at bounding box center [467, 147] width 471 height 91
